Goal: Task Accomplishment & Management: Manage account settings

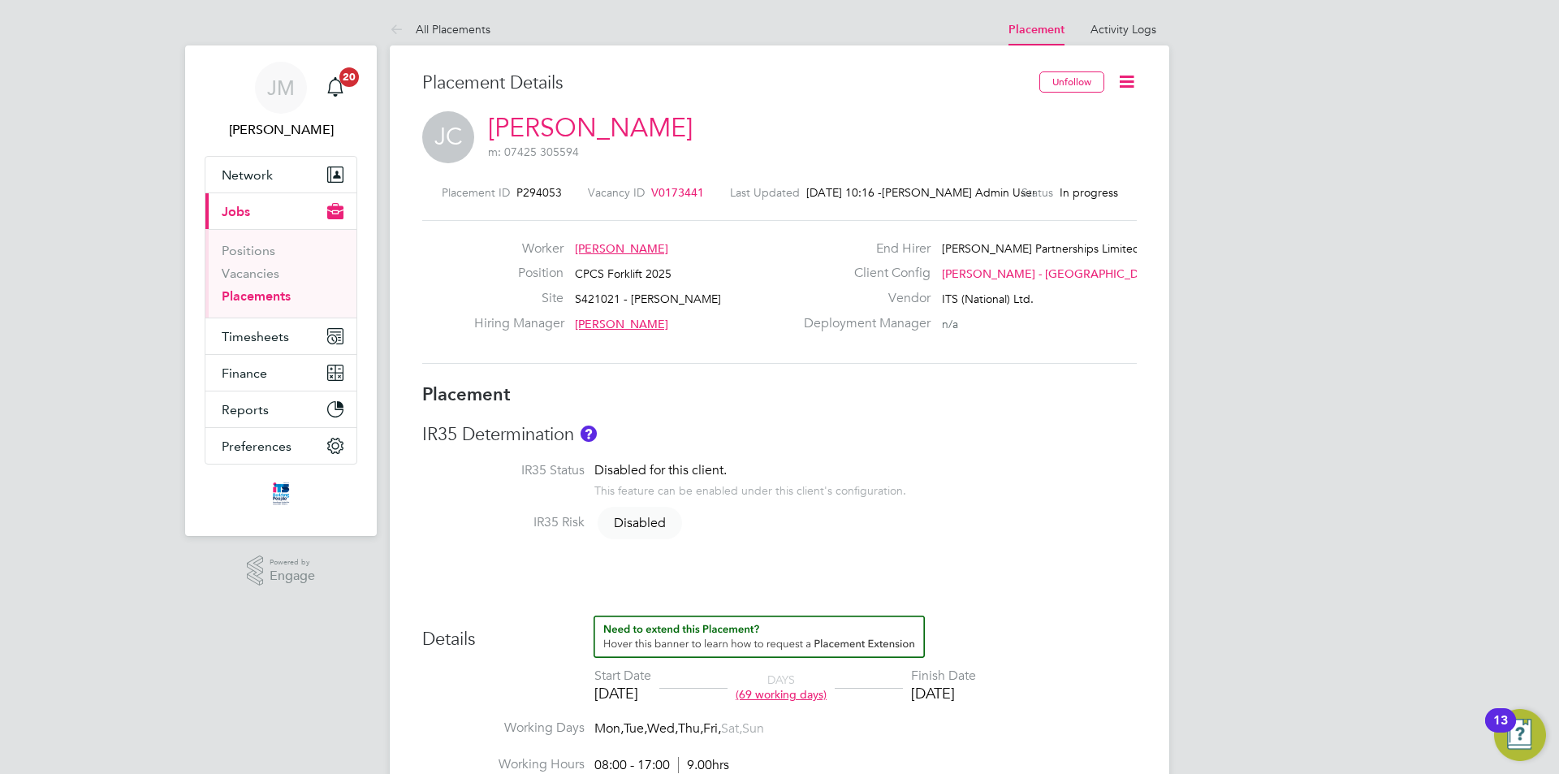
drag, startPoint x: 0, startPoint y: 0, endPoint x: 541, endPoint y: 349, distance: 643.5
click at [541, 350] on div "Worker [PERSON_NAME] Position CPCS Forklift 2025 Site S421021 - [PERSON_NAME] H…" at bounding box center [779, 292] width 714 height 144
click at [1133, 81] on icon at bounding box center [1126, 81] width 20 height 20
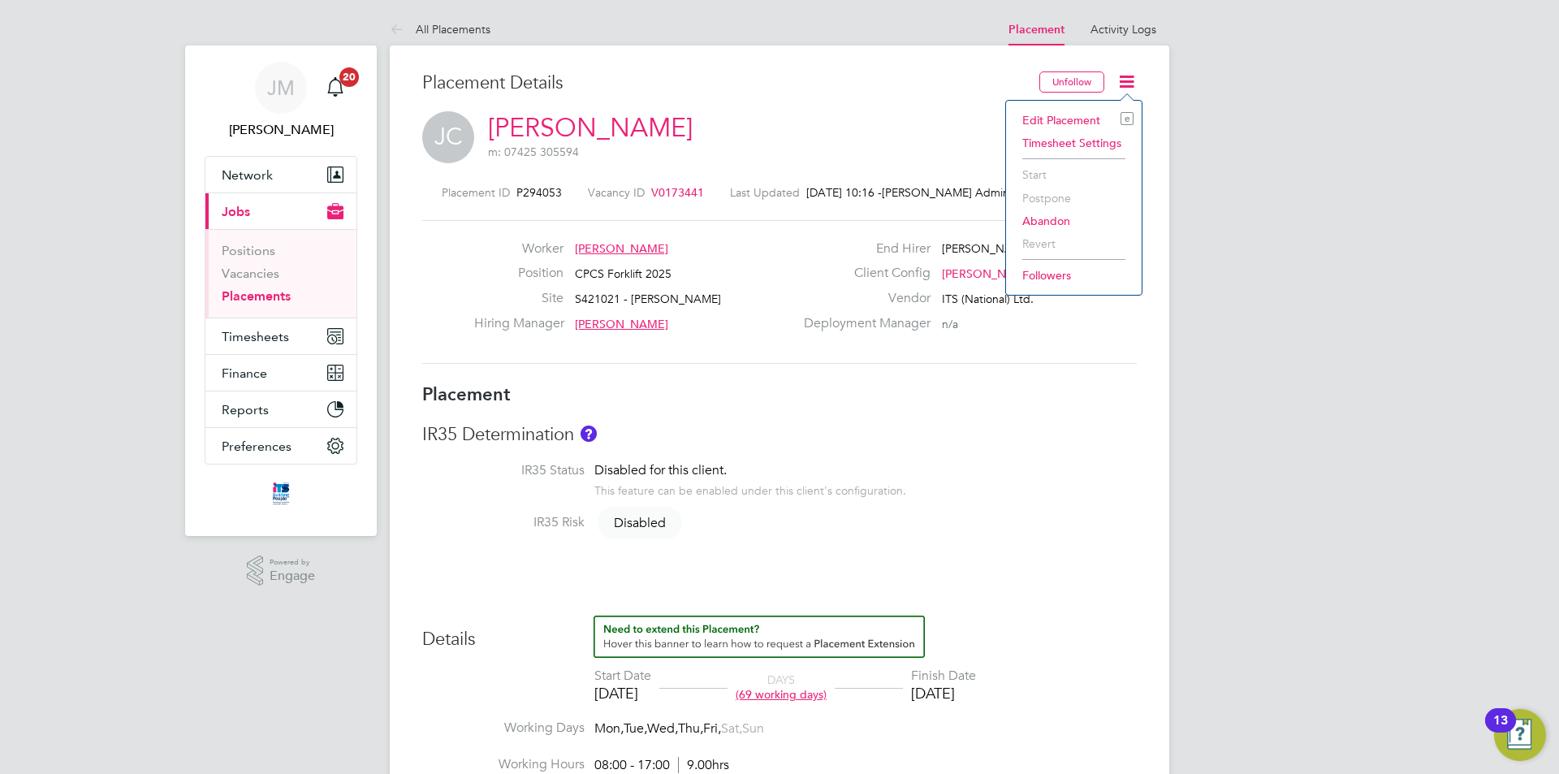
click at [1078, 117] on li "Edit Placement e" at bounding box center [1073, 120] width 119 height 23
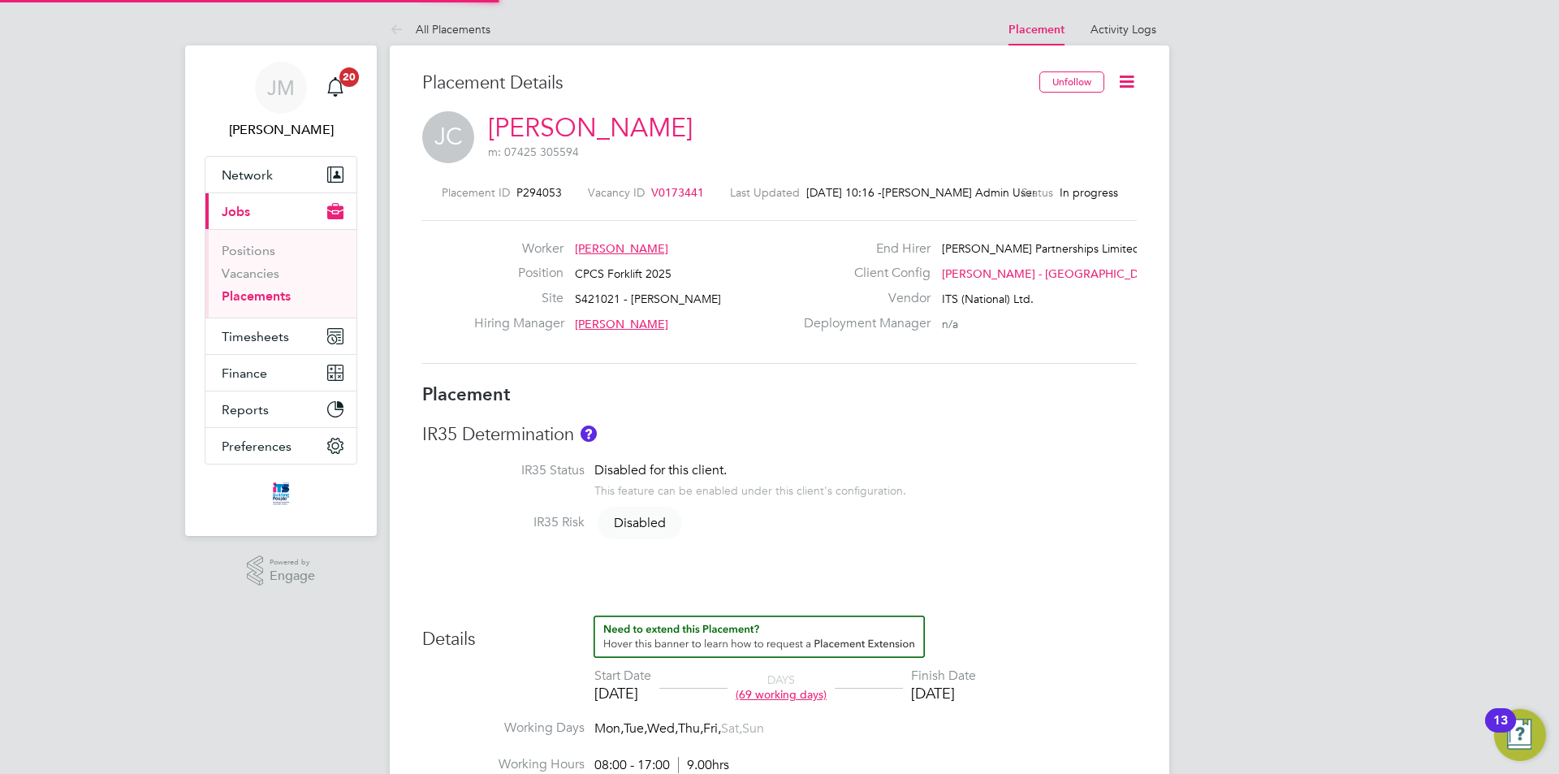
type input "[PERSON_NAME]"
type input "[DATE]"
type input "08:00"
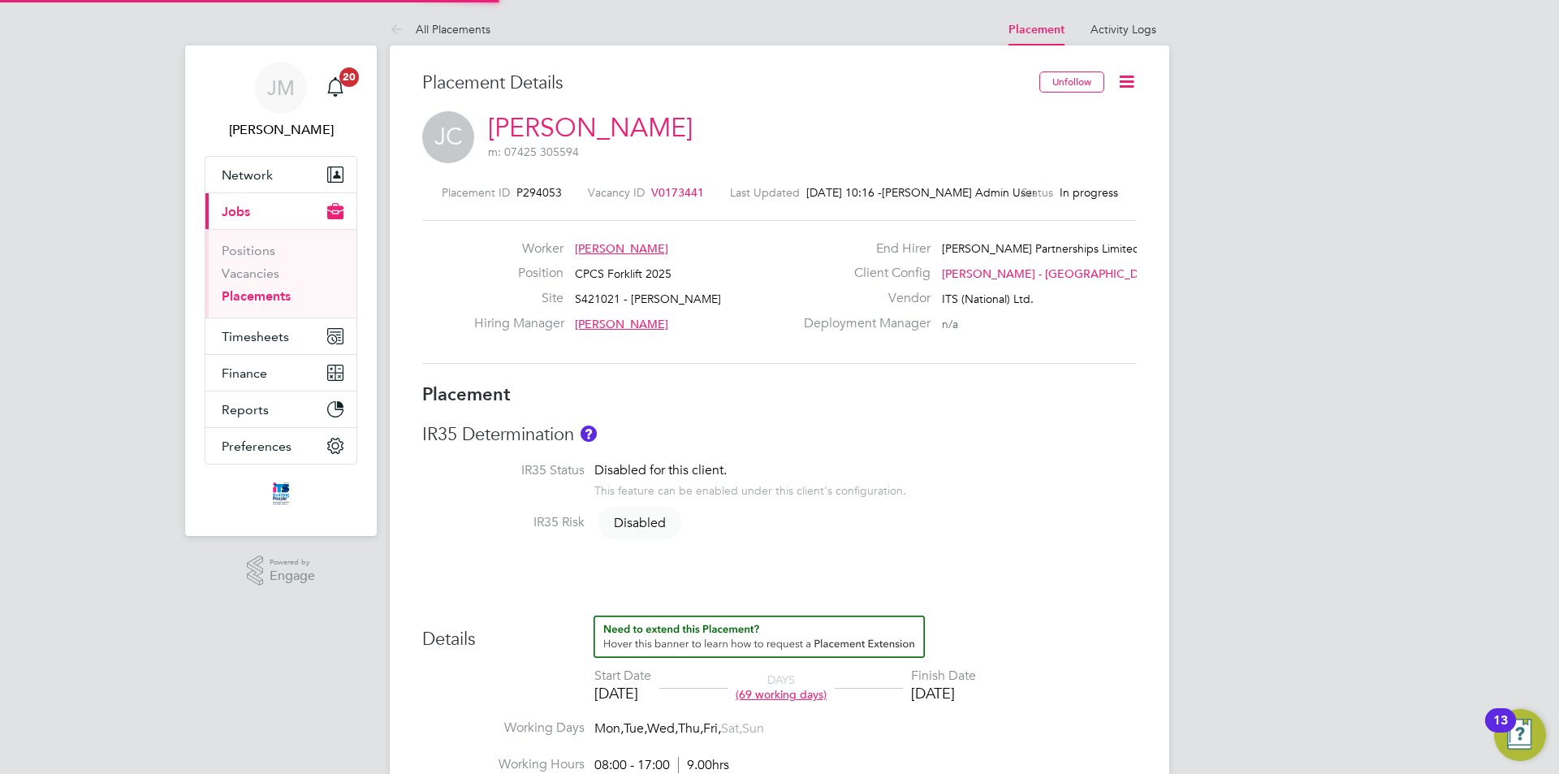
type input "17:00"
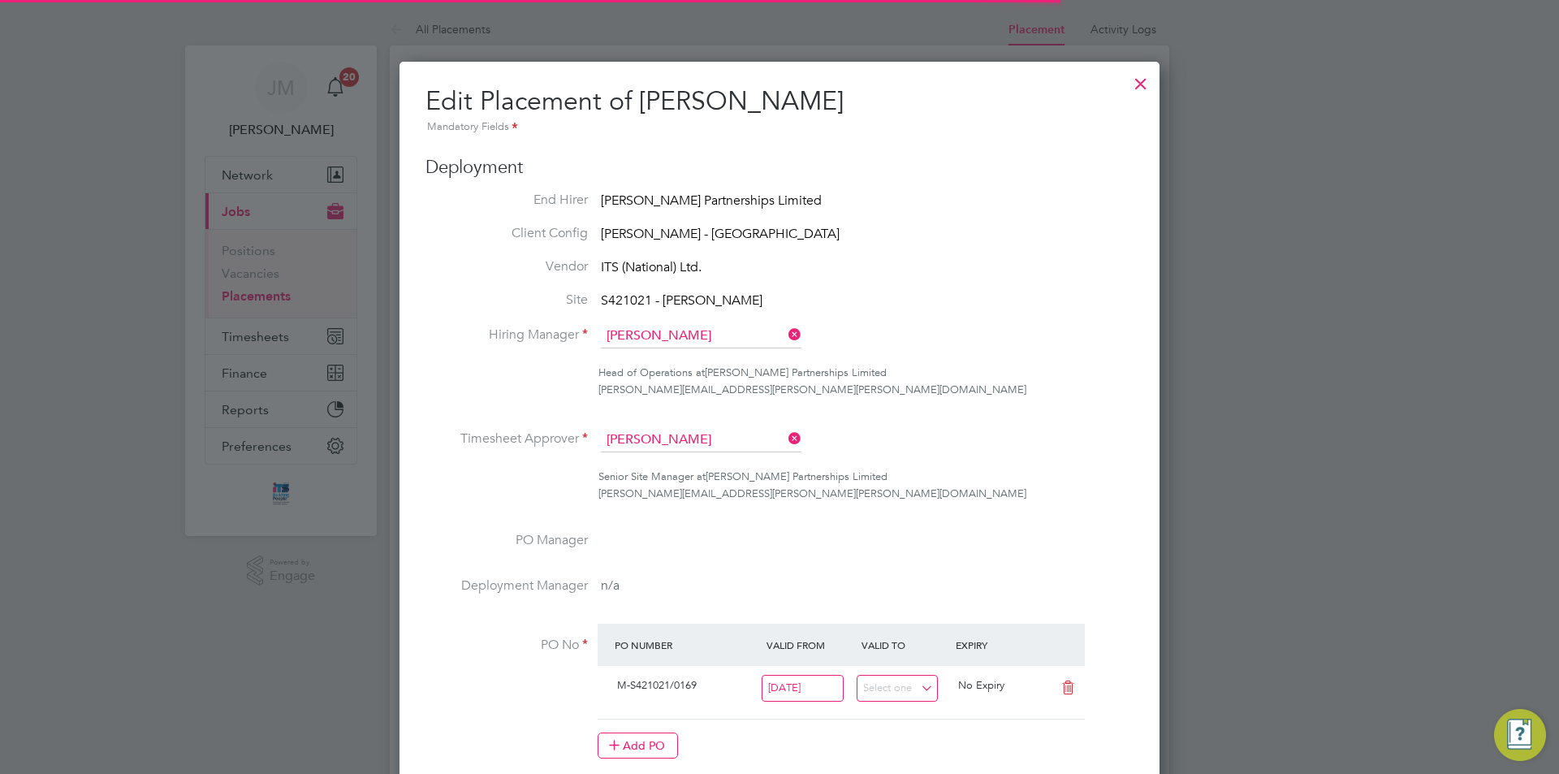
scroll to position [34, 709]
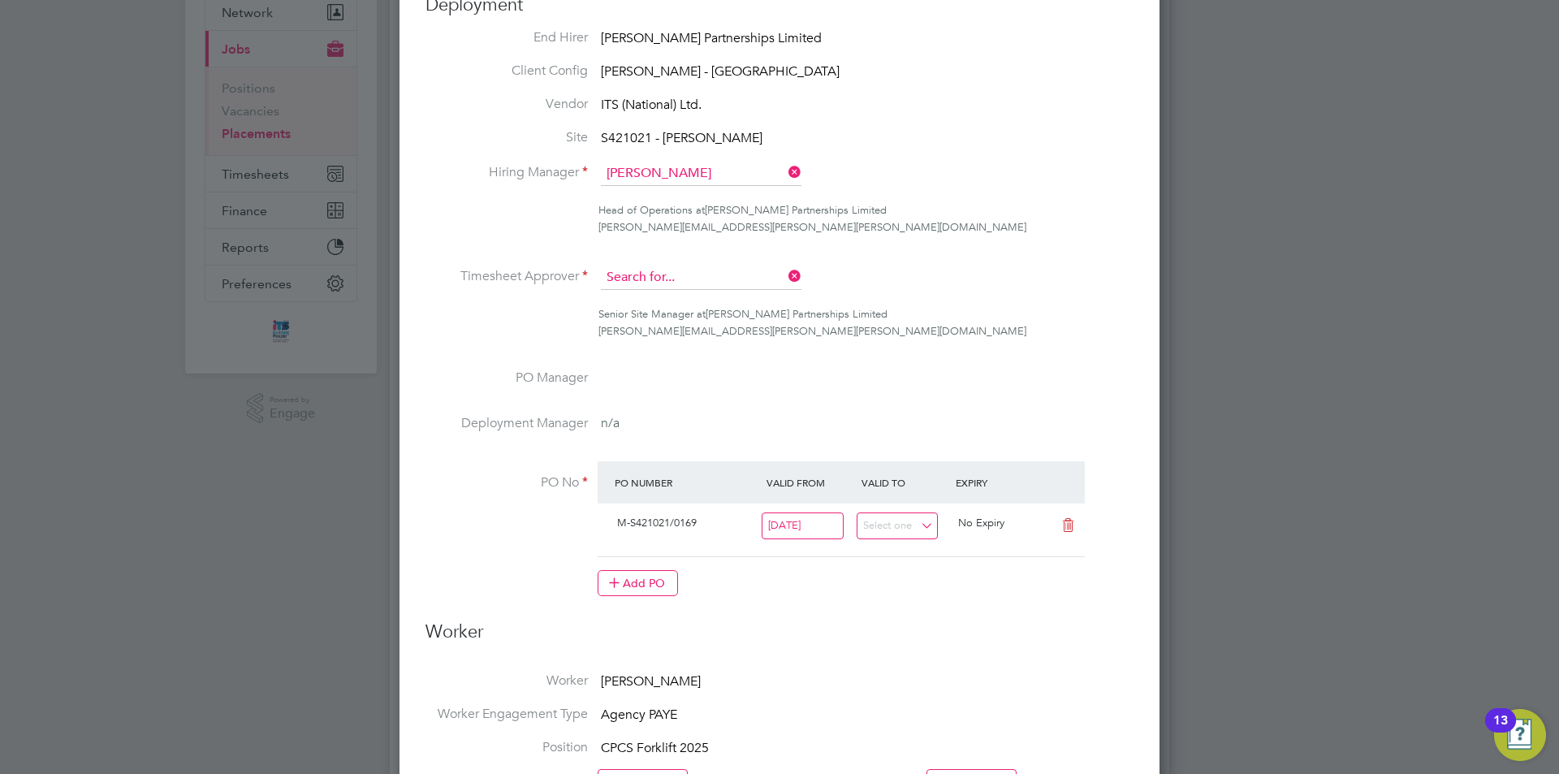
click at [738, 282] on input at bounding box center [701, 277] width 201 height 24
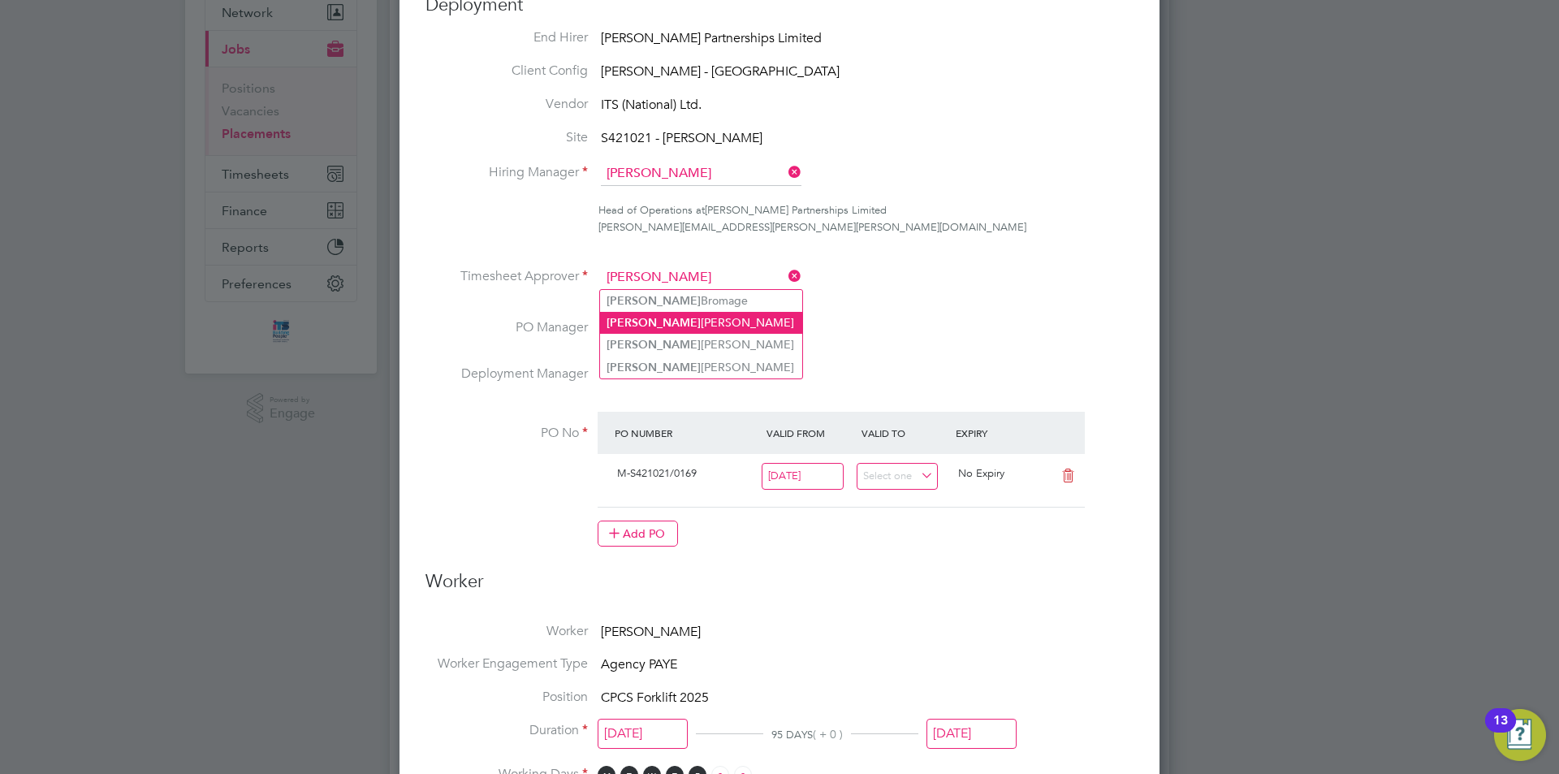
click at [687, 313] on li "[PERSON_NAME]" at bounding box center [701, 323] width 202 height 22
type input "[PERSON_NAME]"
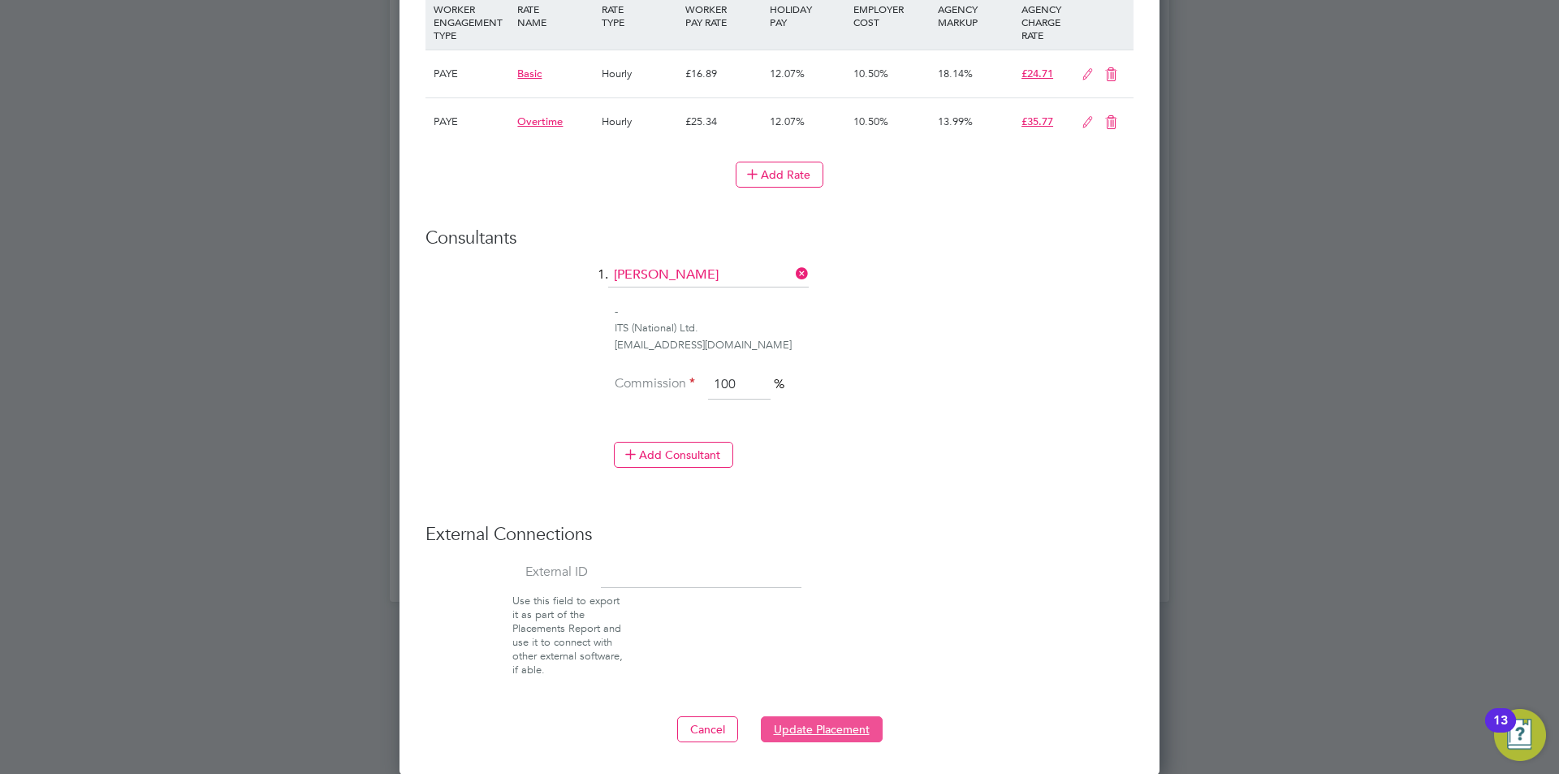
click at [814, 733] on button "Update Placement" at bounding box center [822, 729] width 122 height 26
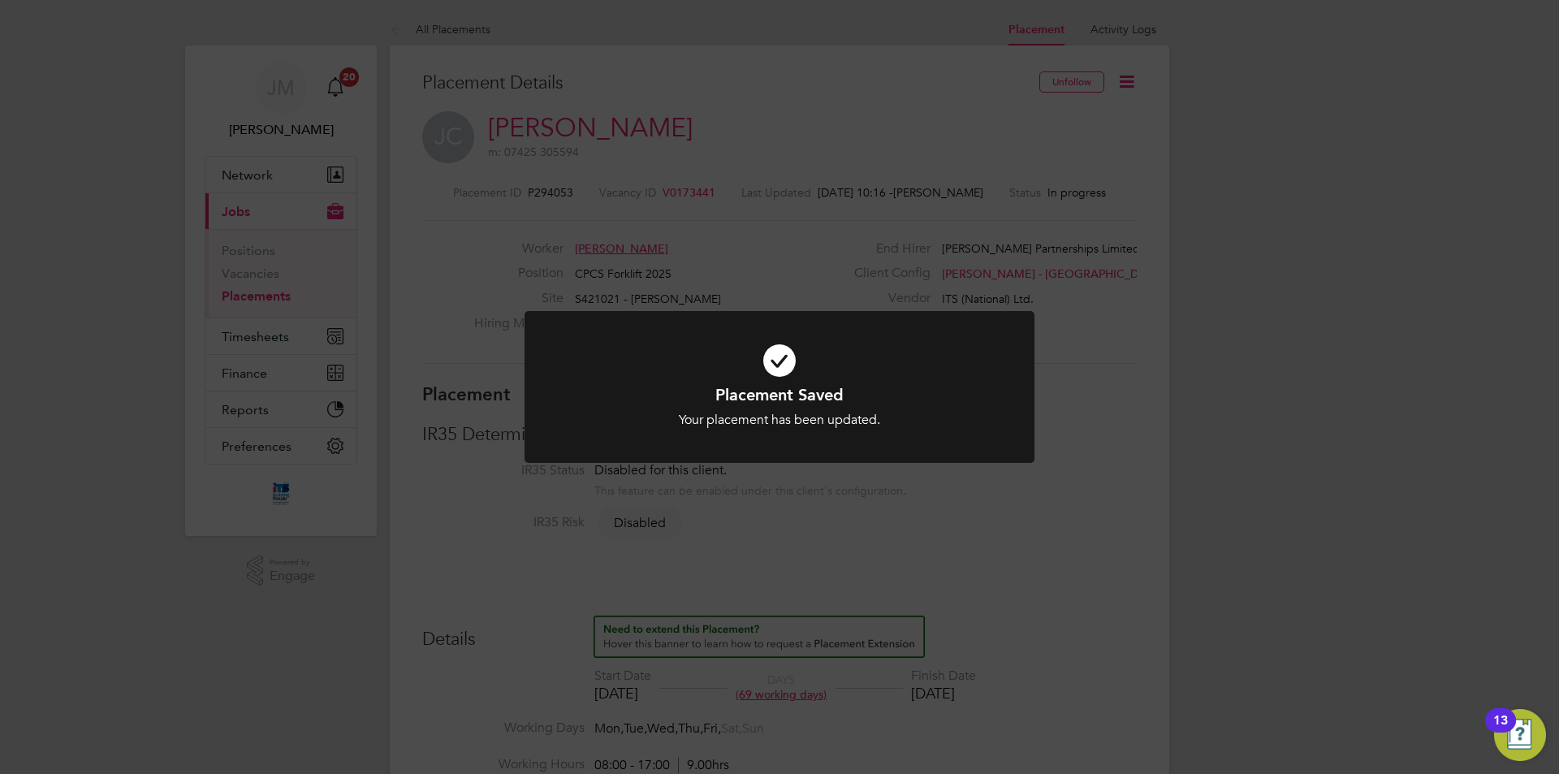
click at [480, 539] on div "Placement Saved Your placement has been updated. Cancel Okay" at bounding box center [779, 387] width 1559 height 774
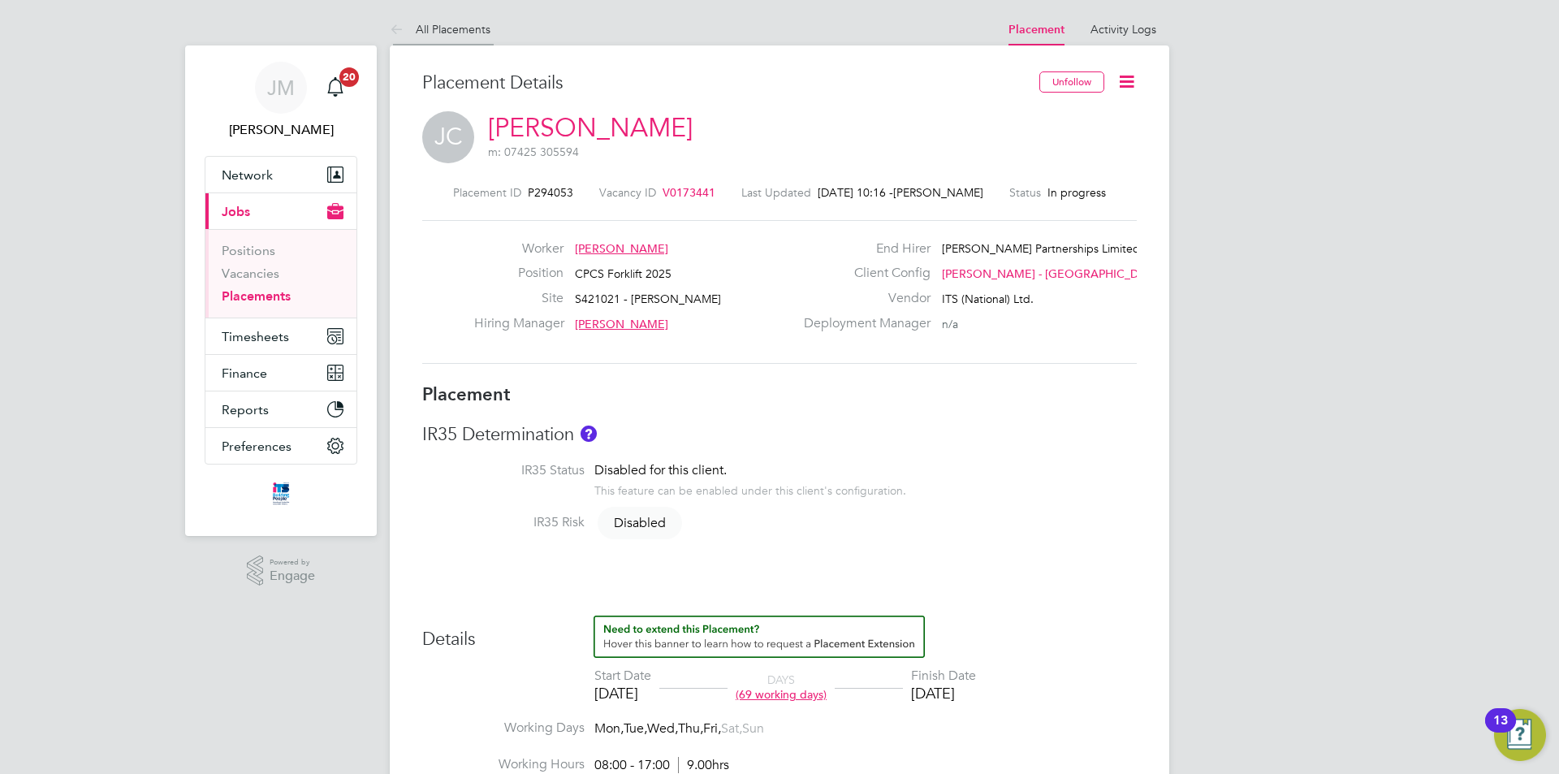
click at [403, 26] on icon at bounding box center [400, 30] width 20 height 20
